Goal: Task Accomplishment & Management: Complete application form

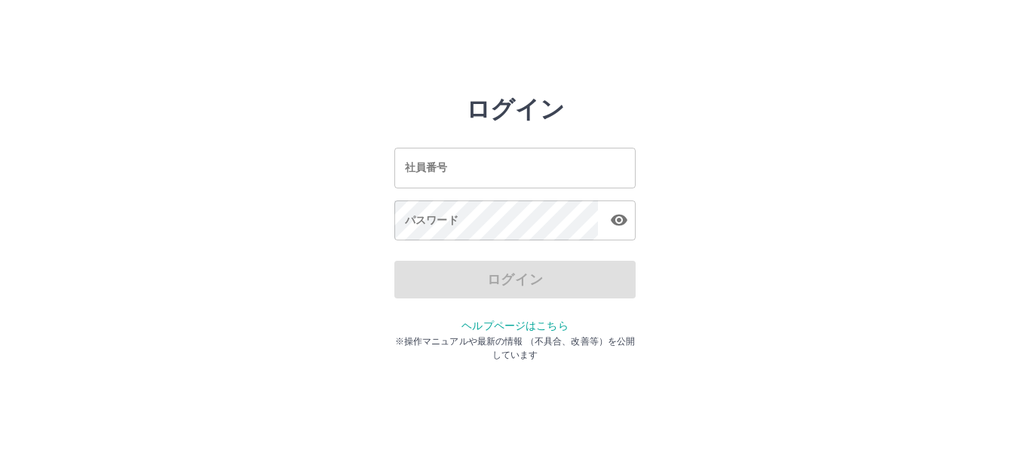
click at [456, 165] on input "社員番号" at bounding box center [514, 168] width 241 height 40
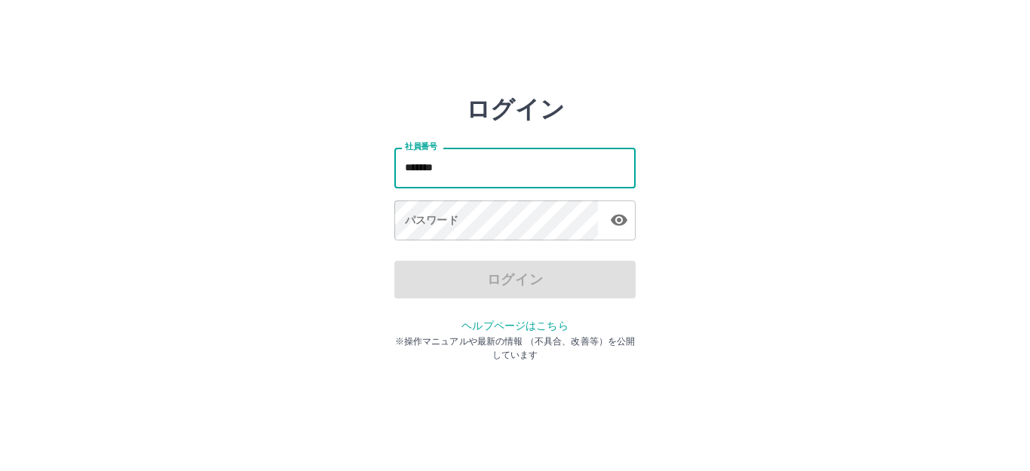
type input "*******"
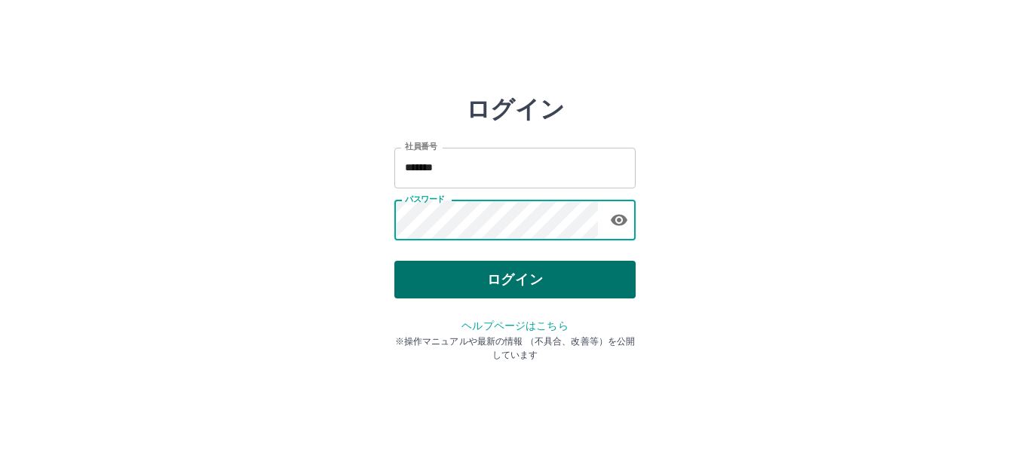
click at [459, 290] on button "ログイン" at bounding box center [514, 280] width 241 height 38
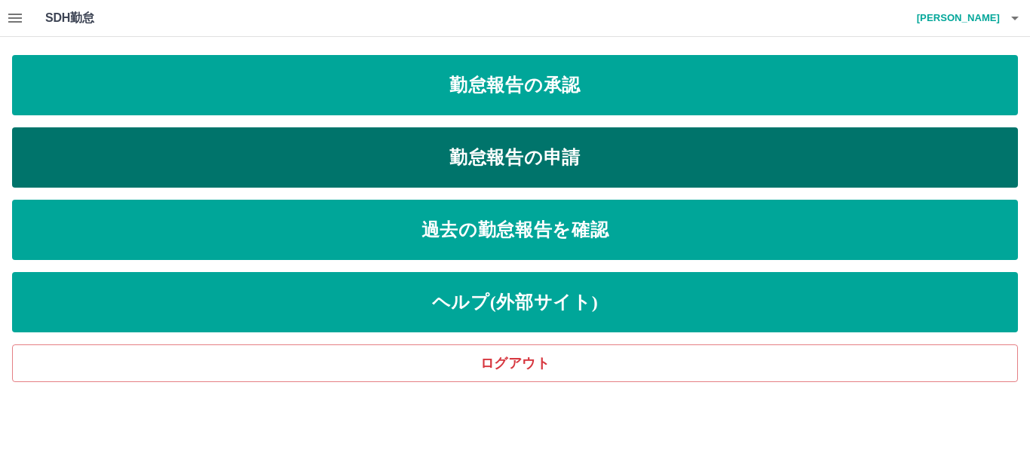
click at [551, 146] on link "勤怠報告の申請" at bounding box center [515, 157] width 1006 height 60
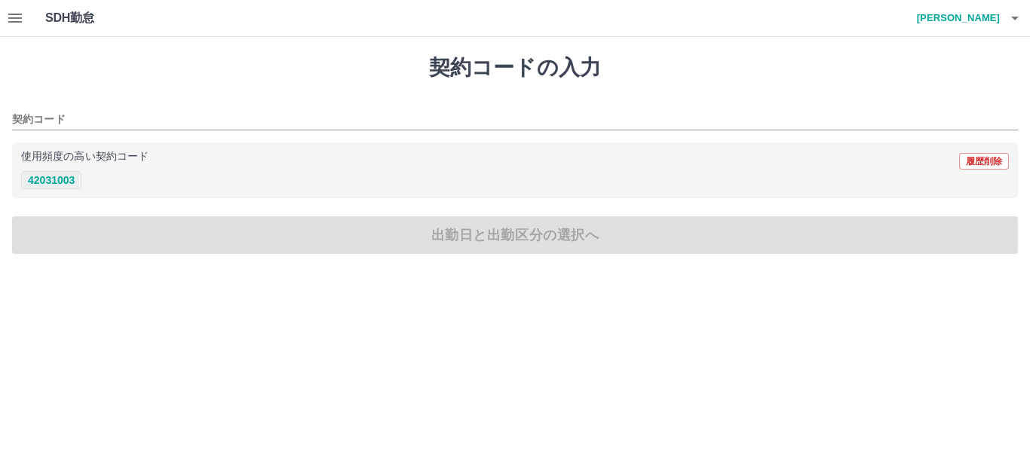
click at [69, 180] on button "42031003" at bounding box center [51, 180] width 60 height 18
type input "********"
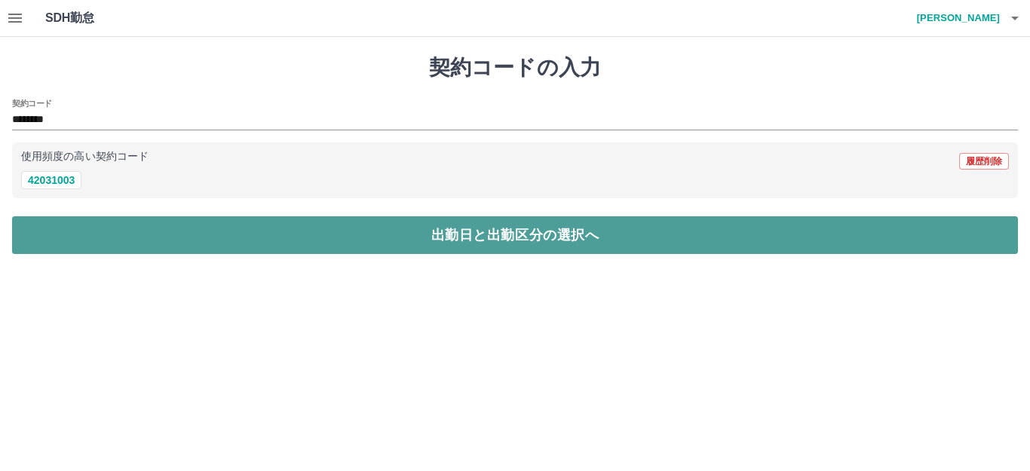
click at [62, 241] on button "出勤日と出勤区分の選択へ" at bounding box center [515, 235] width 1006 height 38
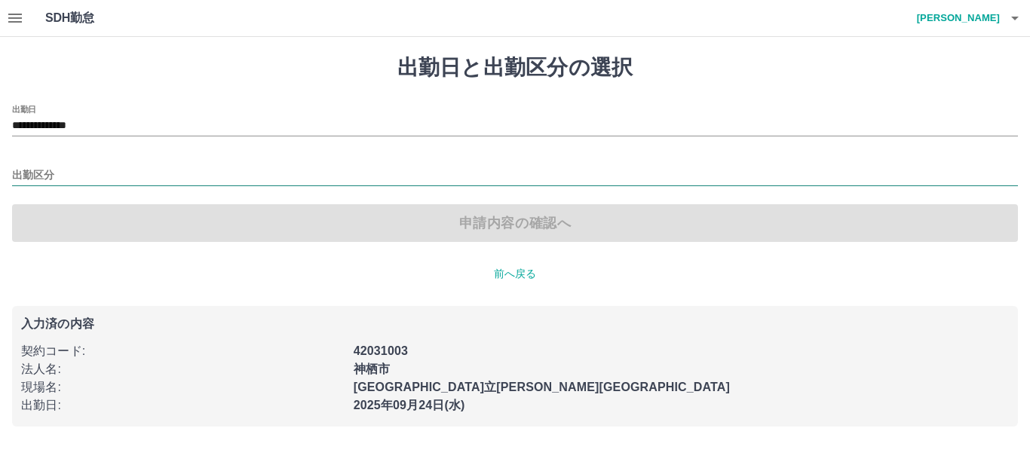
click at [58, 171] on input "出勤区分" at bounding box center [515, 176] width 1006 height 19
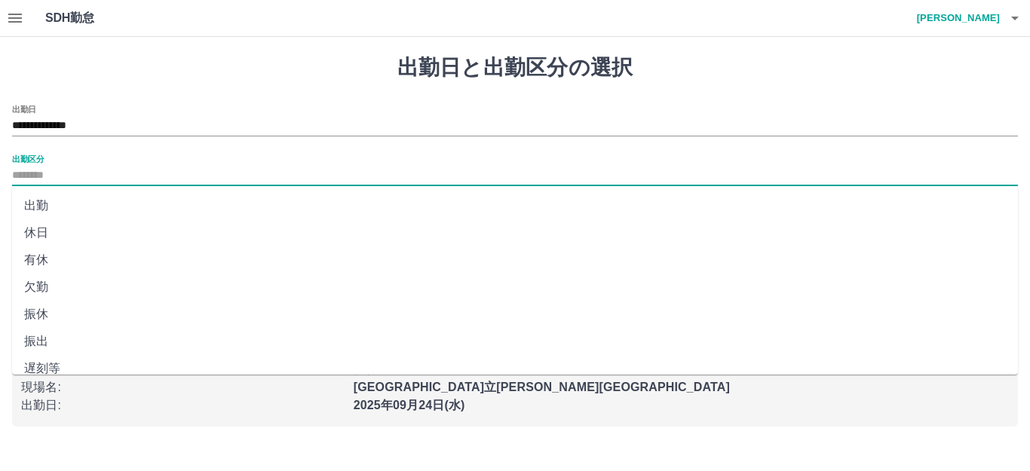
click at [42, 204] on li "出勤" at bounding box center [515, 205] width 1006 height 27
type input "**"
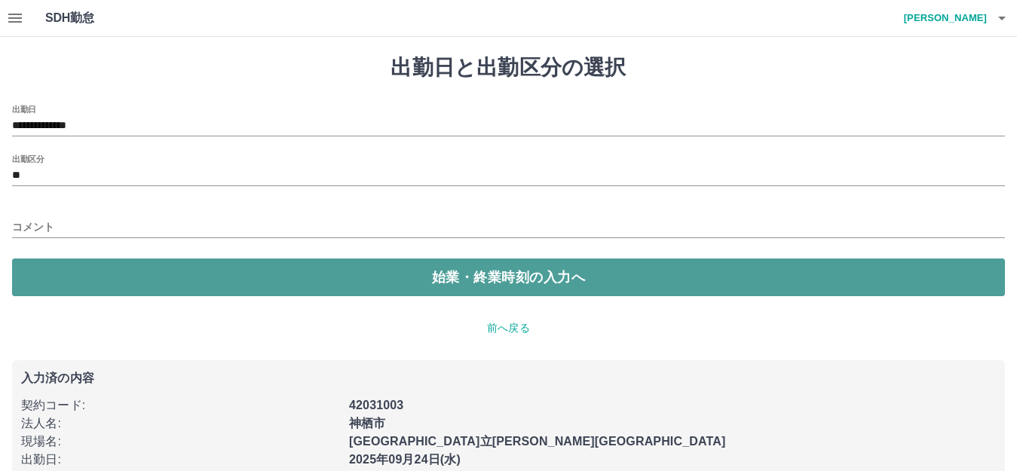
click at [66, 282] on button "始業・終業時刻の入力へ" at bounding box center [508, 278] width 993 height 38
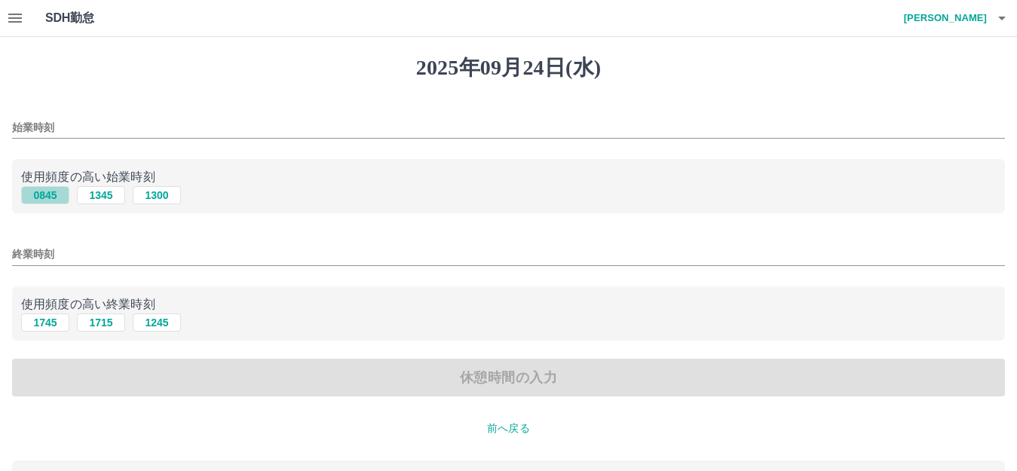
click at [63, 194] on button "0845" at bounding box center [45, 195] width 48 height 18
type input "****"
click at [45, 320] on button "1745" at bounding box center [45, 323] width 48 height 18
type input "****"
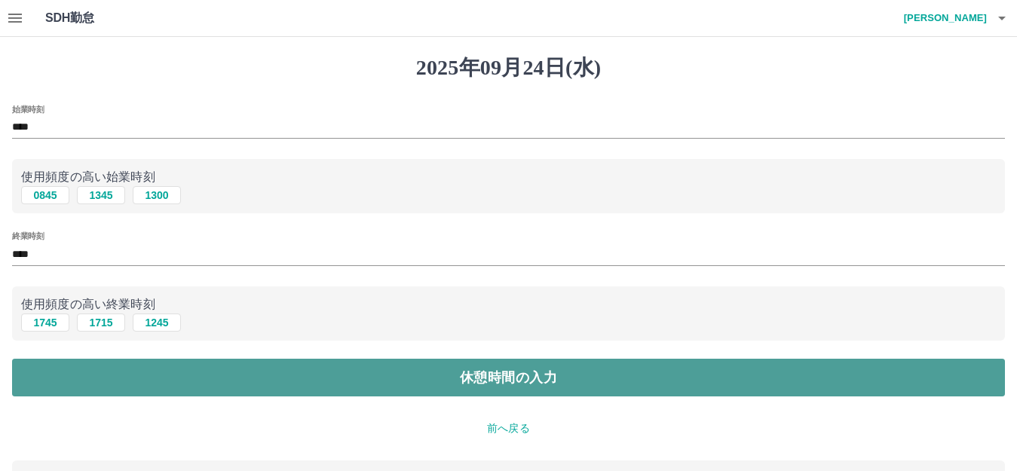
click at [54, 378] on button "休憩時間の入力" at bounding box center [508, 378] width 993 height 38
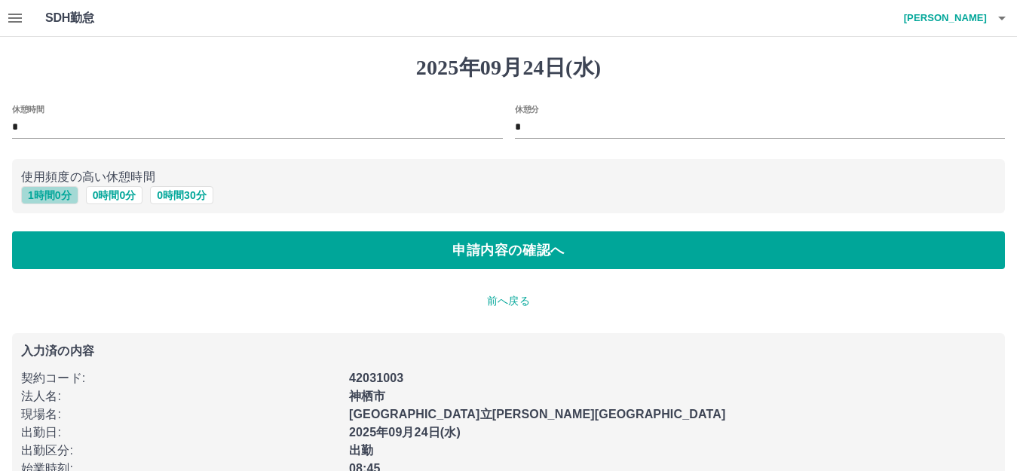
click at [37, 201] on button "1 時間 0 分" at bounding box center [49, 195] width 57 height 18
type input "*"
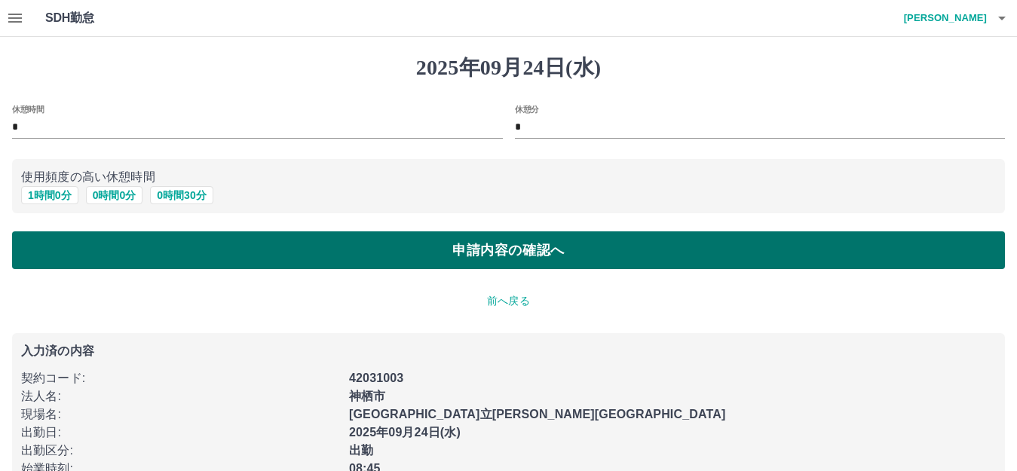
click at [38, 247] on button "申請内容の確認へ" at bounding box center [508, 251] width 993 height 38
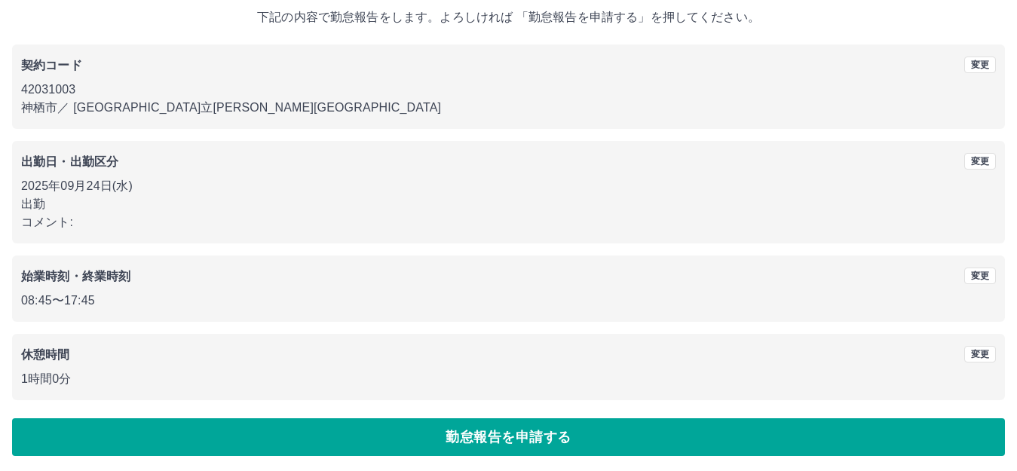
scroll to position [94, 0]
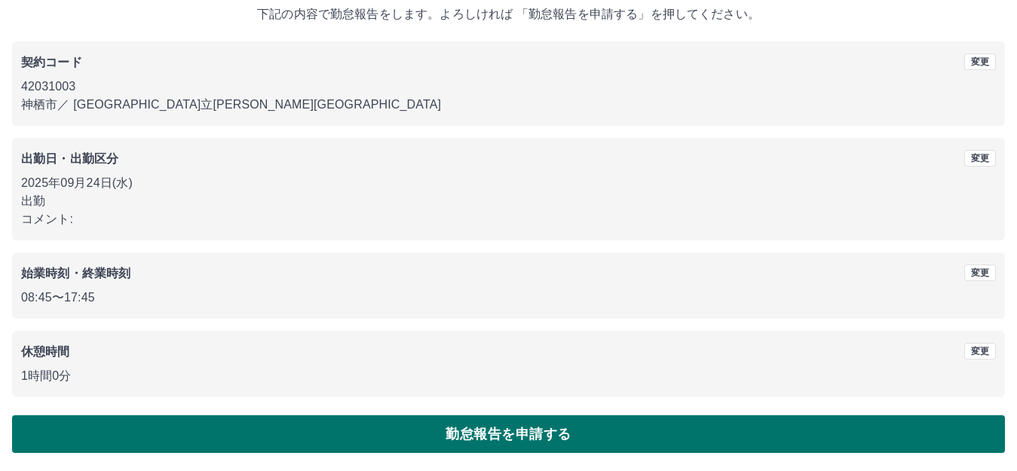
click at [191, 436] on button "勤怠報告を申請する" at bounding box center [508, 435] width 993 height 38
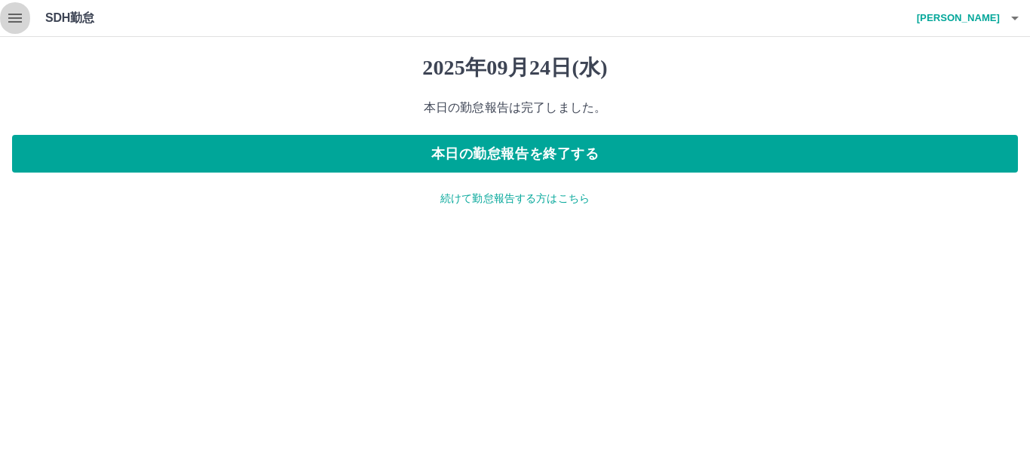
click at [9, 23] on icon "button" at bounding box center [15, 18] width 14 height 9
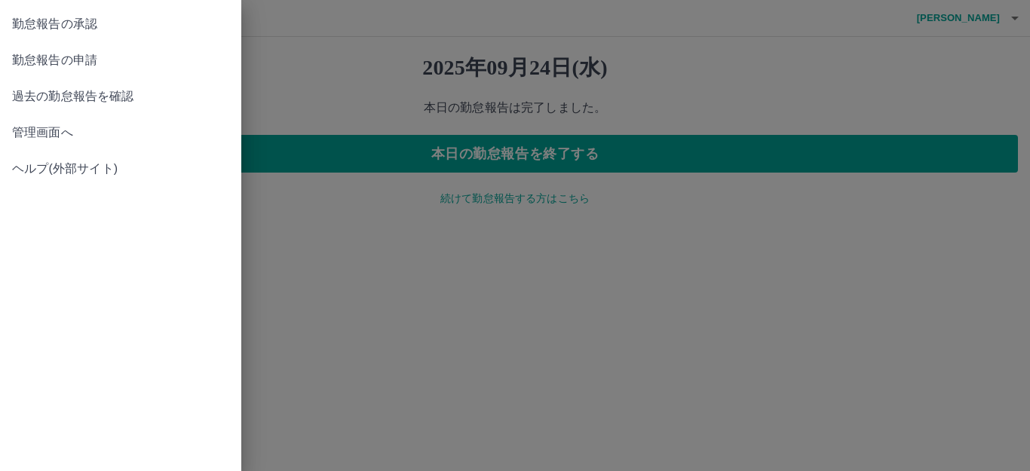
click at [17, 19] on span "勤怠報告の承認" at bounding box center [120, 24] width 217 height 18
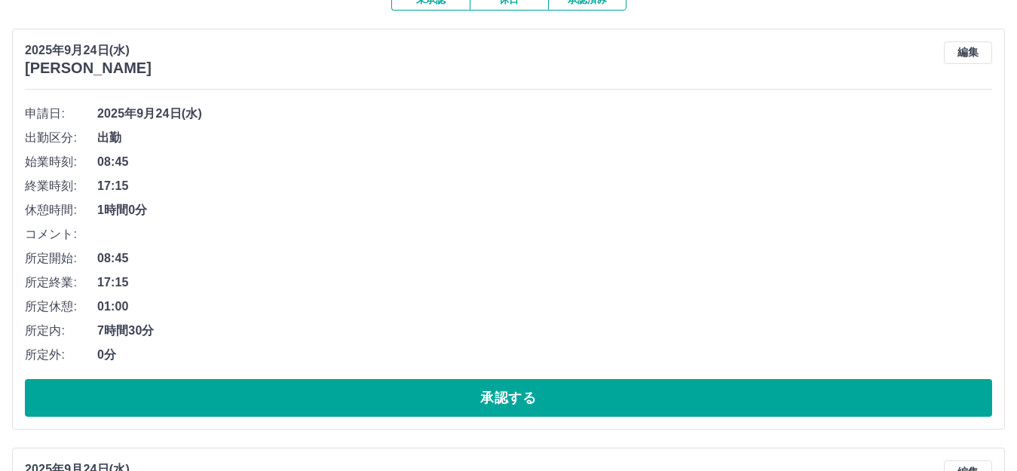
scroll to position [151, 0]
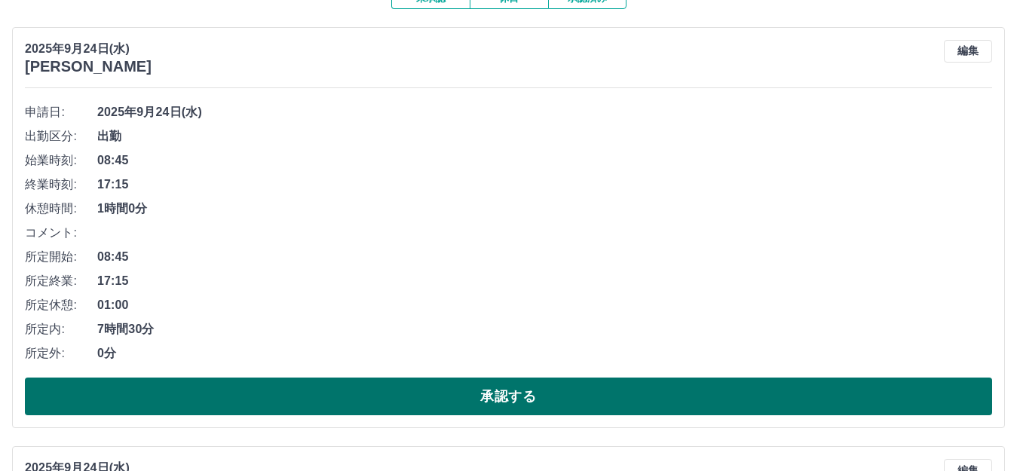
click at [567, 392] on button "承認する" at bounding box center [509, 397] width 968 height 38
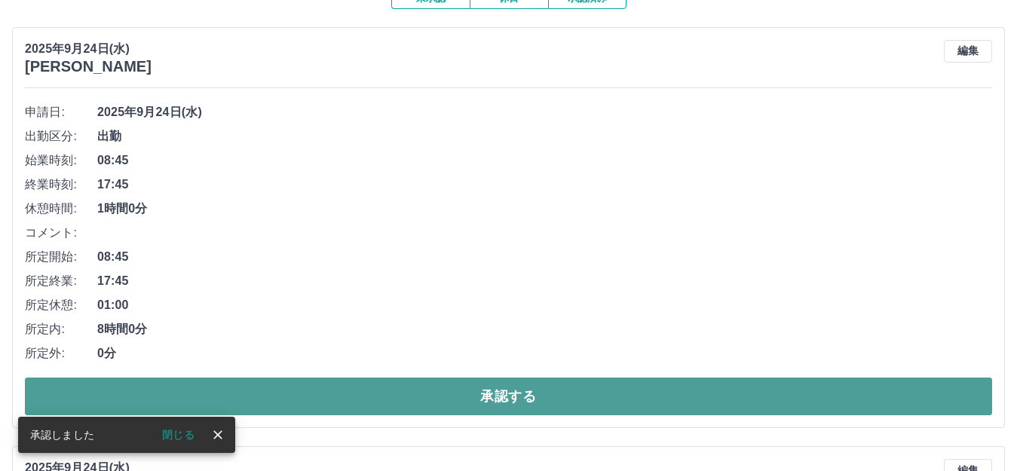
click at [563, 391] on button "承認する" at bounding box center [509, 397] width 968 height 38
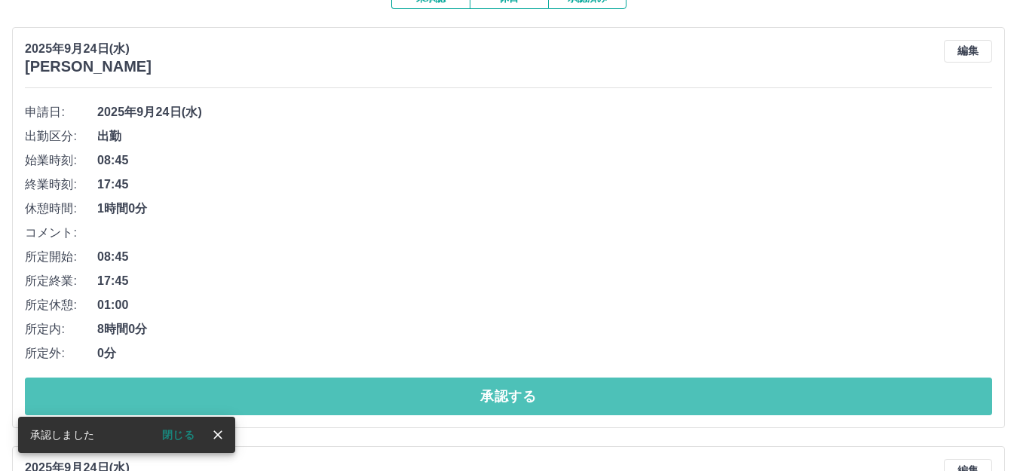
click at [563, 391] on button "承認する" at bounding box center [509, 397] width 968 height 38
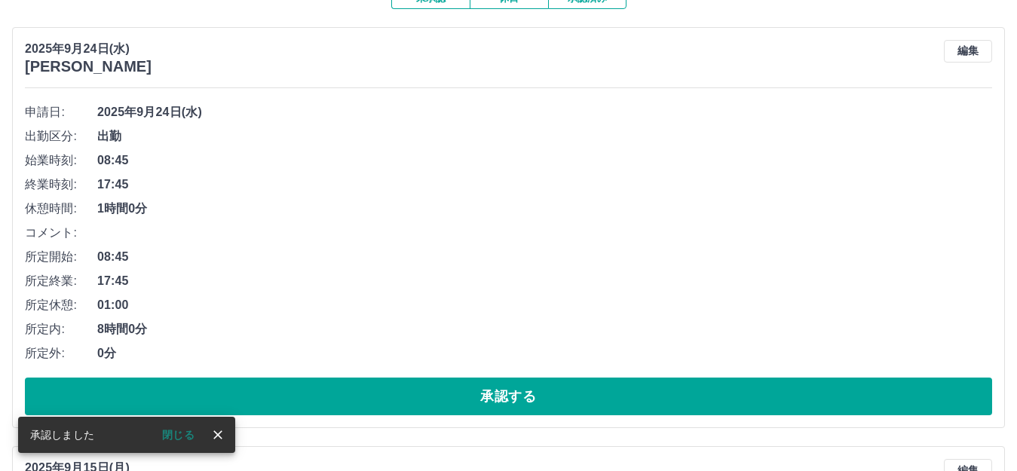
click at [563, 391] on button "承認する" at bounding box center [509, 397] width 968 height 38
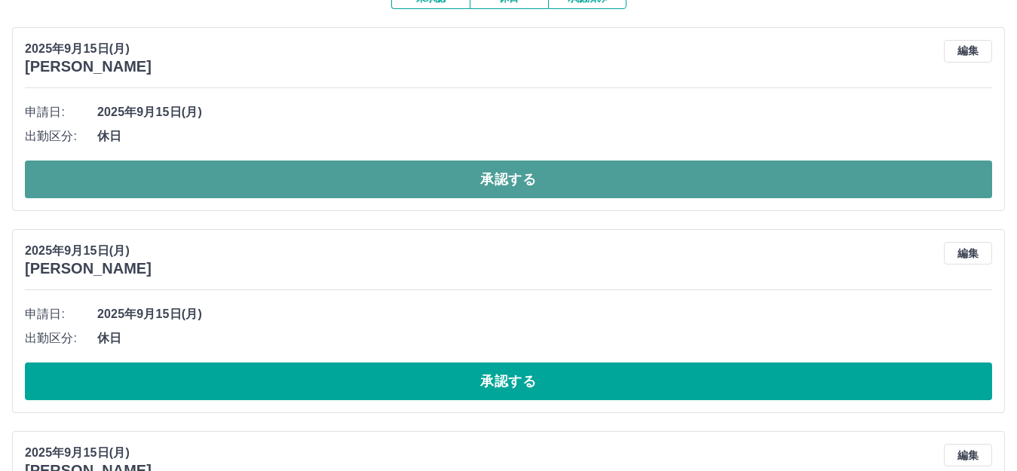
click at [429, 170] on button "承認する" at bounding box center [509, 180] width 968 height 38
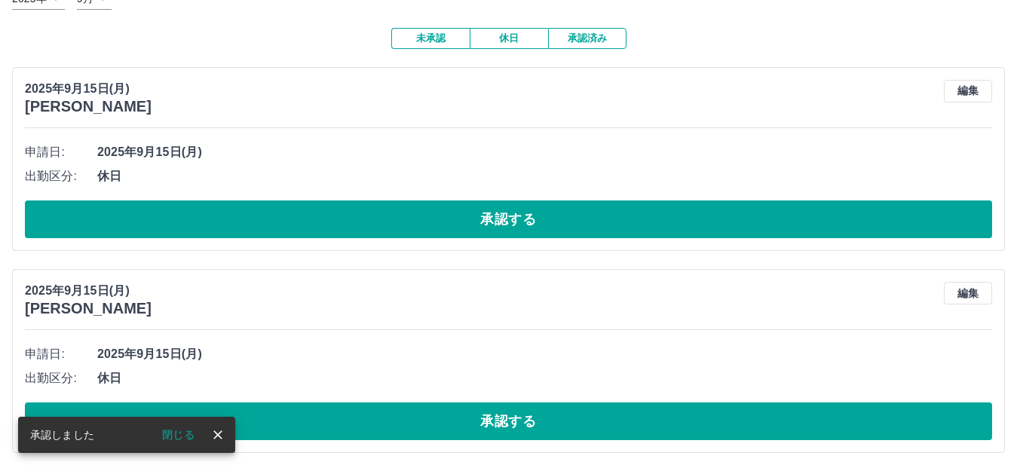
scroll to position [112, 0]
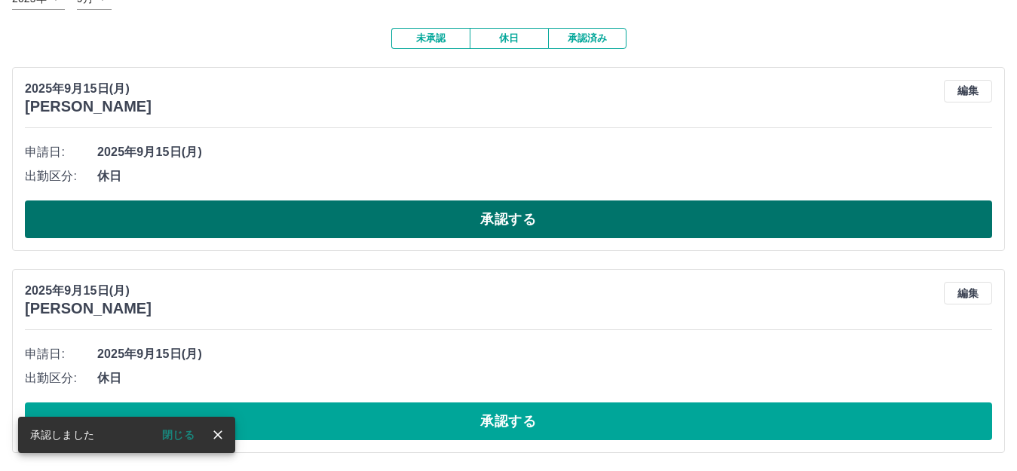
click at [375, 217] on button "承認する" at bounding box center [509, 220] width 968 height 38
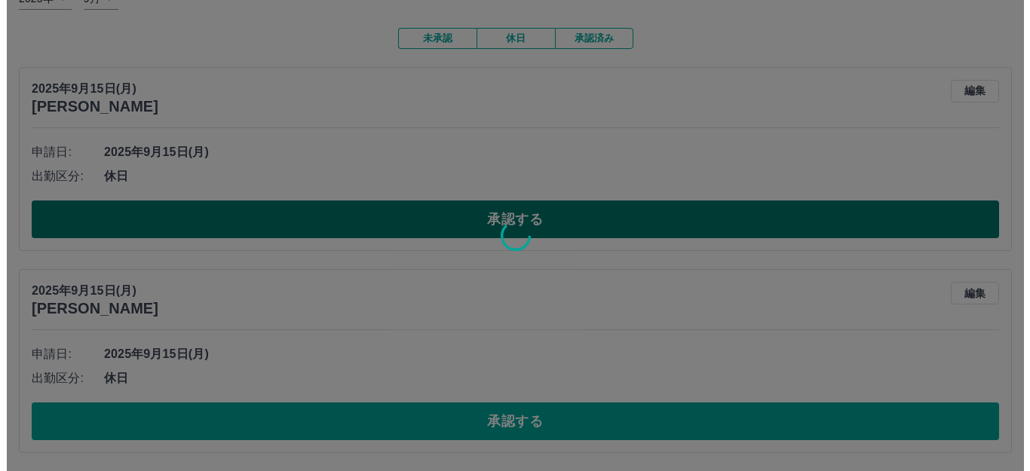
scroll to position [0, 0]
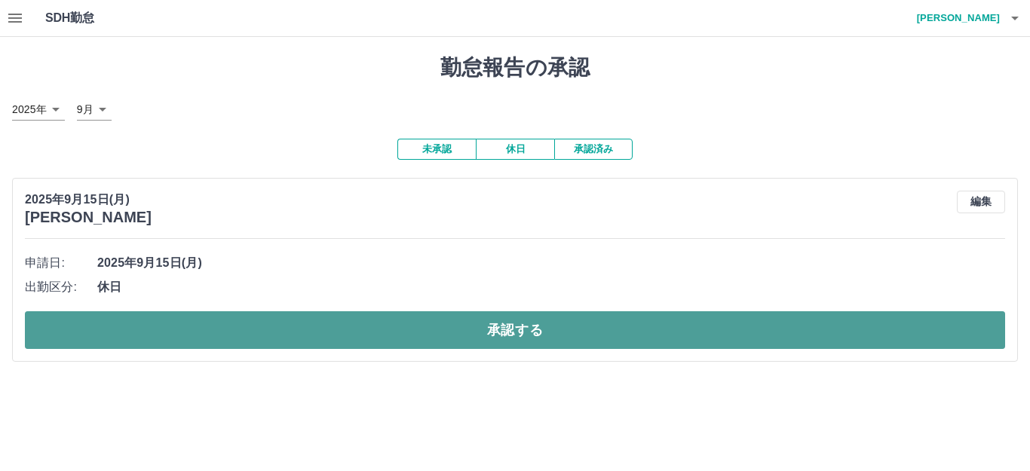
click at [317, 327] on button "承認する" at bounding box center [515, 331] width 981 height 38
